Goal: Find specific page/section

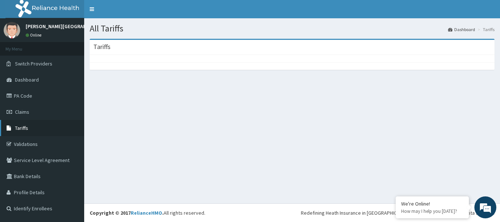
click at [15, 128] on span "Tariffs" at bounding box center [21, 128] width 13 height 7
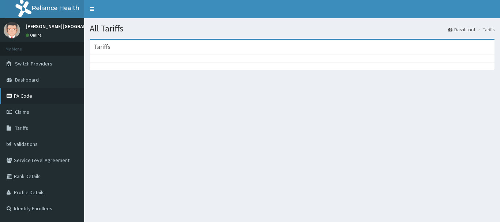
click at [24, 92] on link "PA Code" at bounding box center [42, 96] width 84 height 16
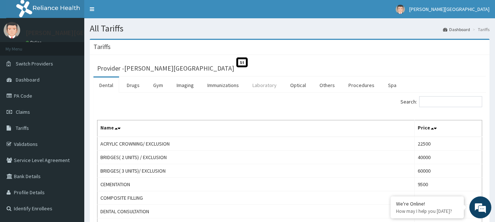
click at [261, 88] on link "Laboratory" at bounding box center [264, 85] width 36 height 15
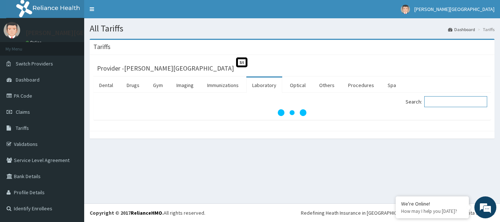
click at [439, 103] on input "Search:" at bounding box center [455, 101] width 63 height 11
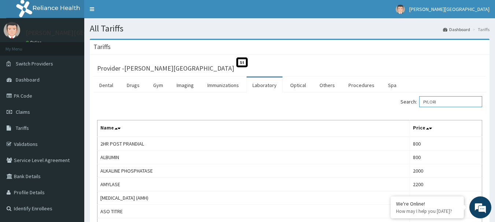
type input "PYLORI"
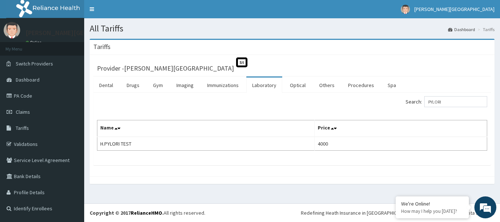
click at [263, 86] on link "Laboratory" at bounding box center [264, 85] width 36 height 15
